Goal: Information Seeking & Learning: Check status

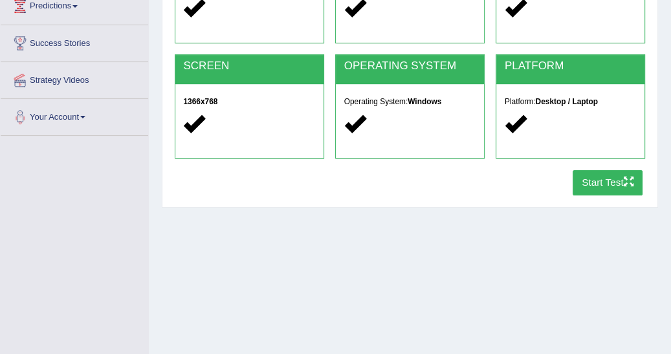
click at [572, 170] on button "Start Test" at bounding box center [607, 182] width 70 height 25
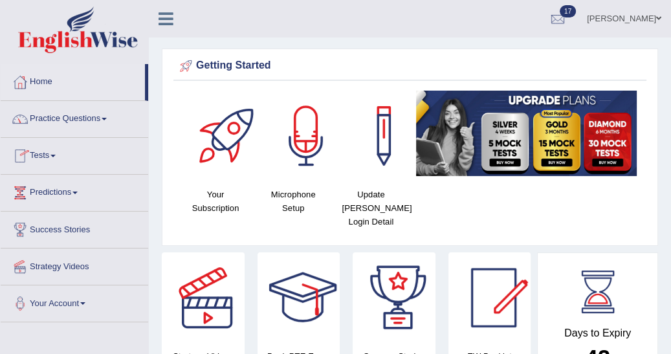
click at [54, 155] on link "Tests" at bounding box center [74, 154] width 147 height 32
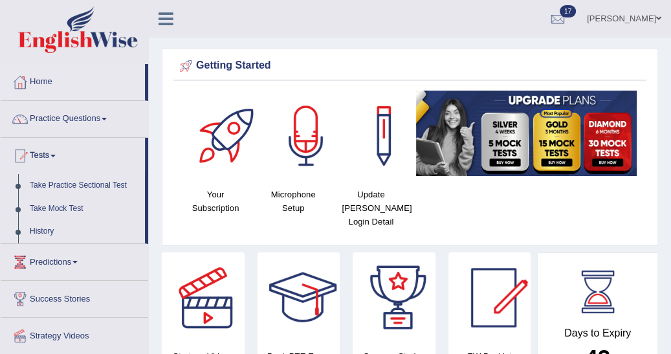
click at [47, 234] on link "History" at bounding box center [84, 231] width 121 height 23
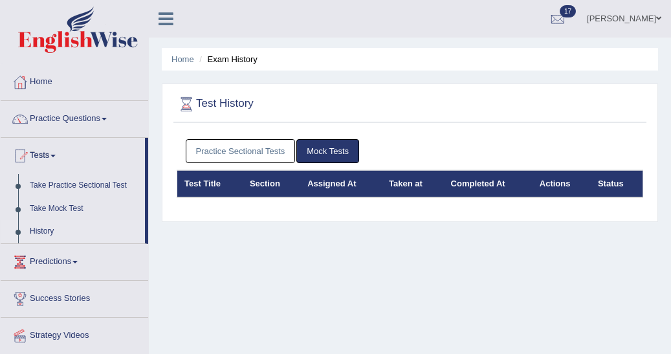
click at [235, 147] on link "Practice Sectional Tests" at bounding box center [241, 151] width 110 height 24
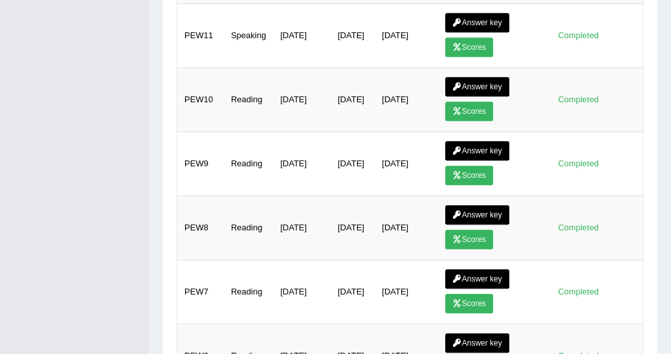
scroll to position [766, 0]
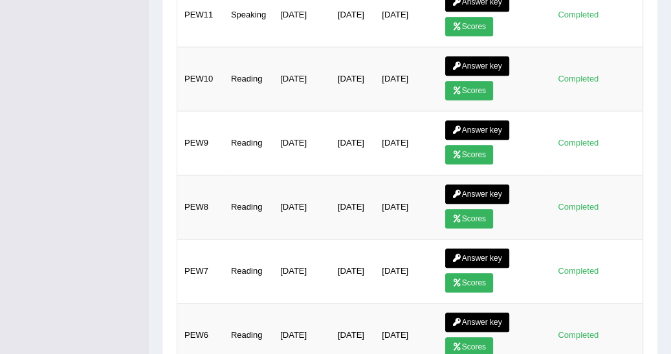
click at [481, 322] on link "Answer key" at bounding box center [477, 321] width 64 height 19
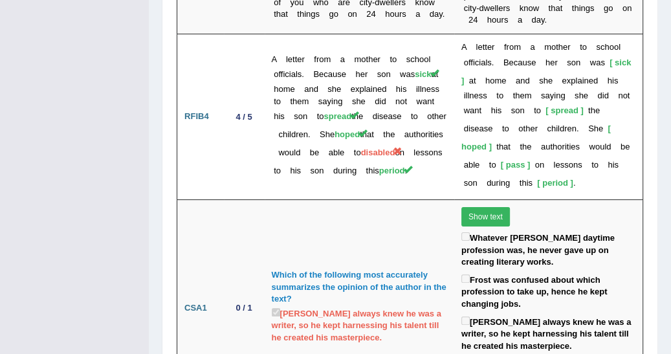
scroll to position [3529, 0]
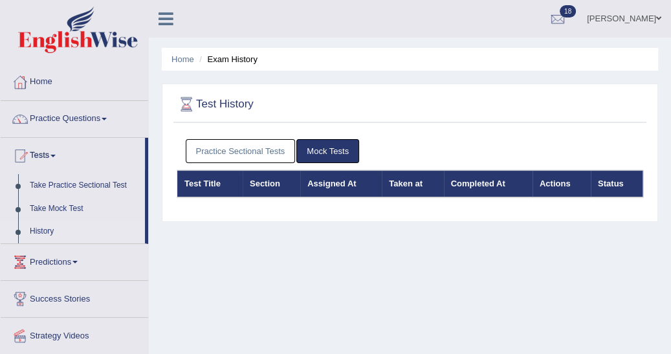
click at [257, 150] on link "Practice Sectional Tests" at bounding box center [241, 151] width 110 height 24
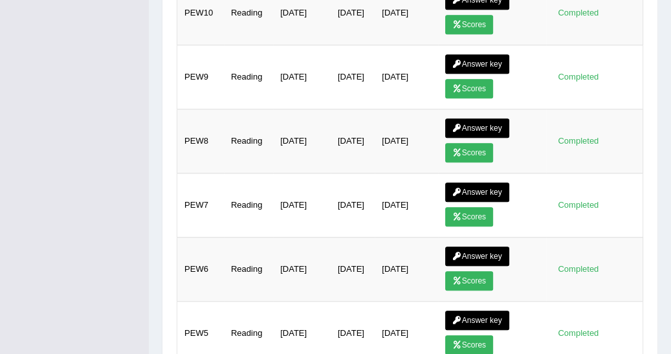
scroll to position [890, 0]
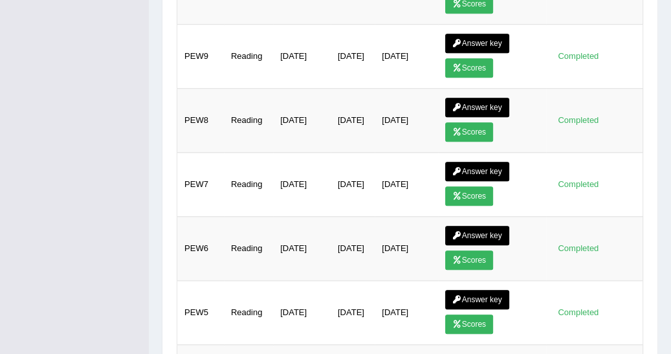
click at [481, 293] on link "Answer key" at bounding box center [477, 299] width 64 height 19
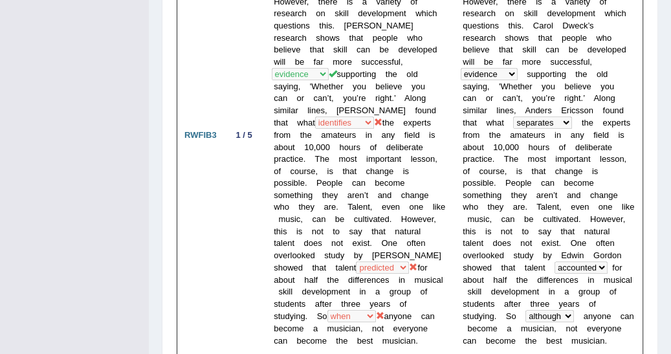
scroll to position [807, 0]
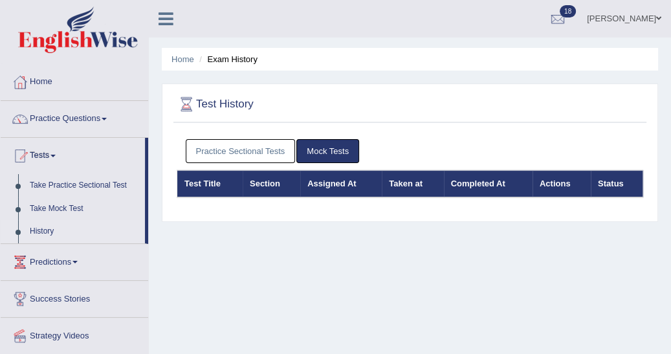
click at [236, 149] on link "Practice Sectional Tests" at bounding box center [241, 151] width 110 height 24
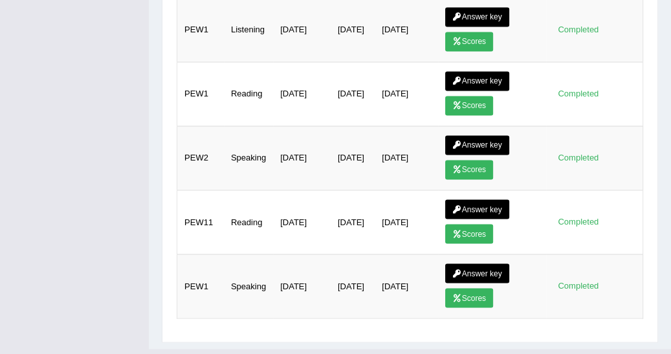
scroll to position [1502, 0]
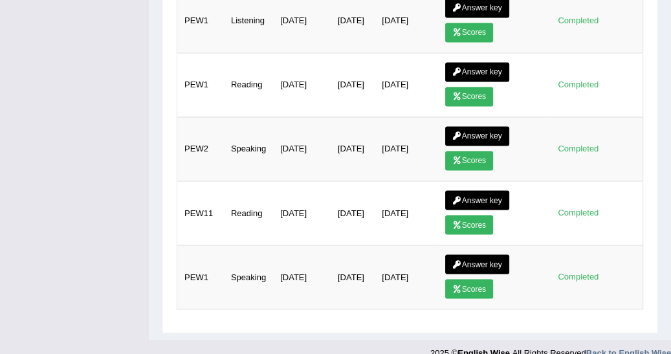
click at [460, 196] on icon at bounding box center [457, 200] width 10 height 8
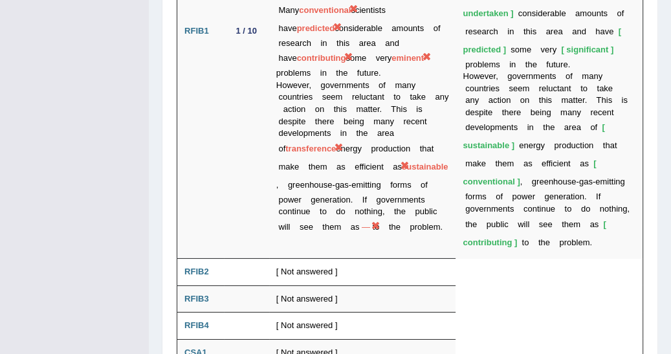
scroll to position [2892, 0]
